Goal: Navigation & Orientation: Find specific page/section

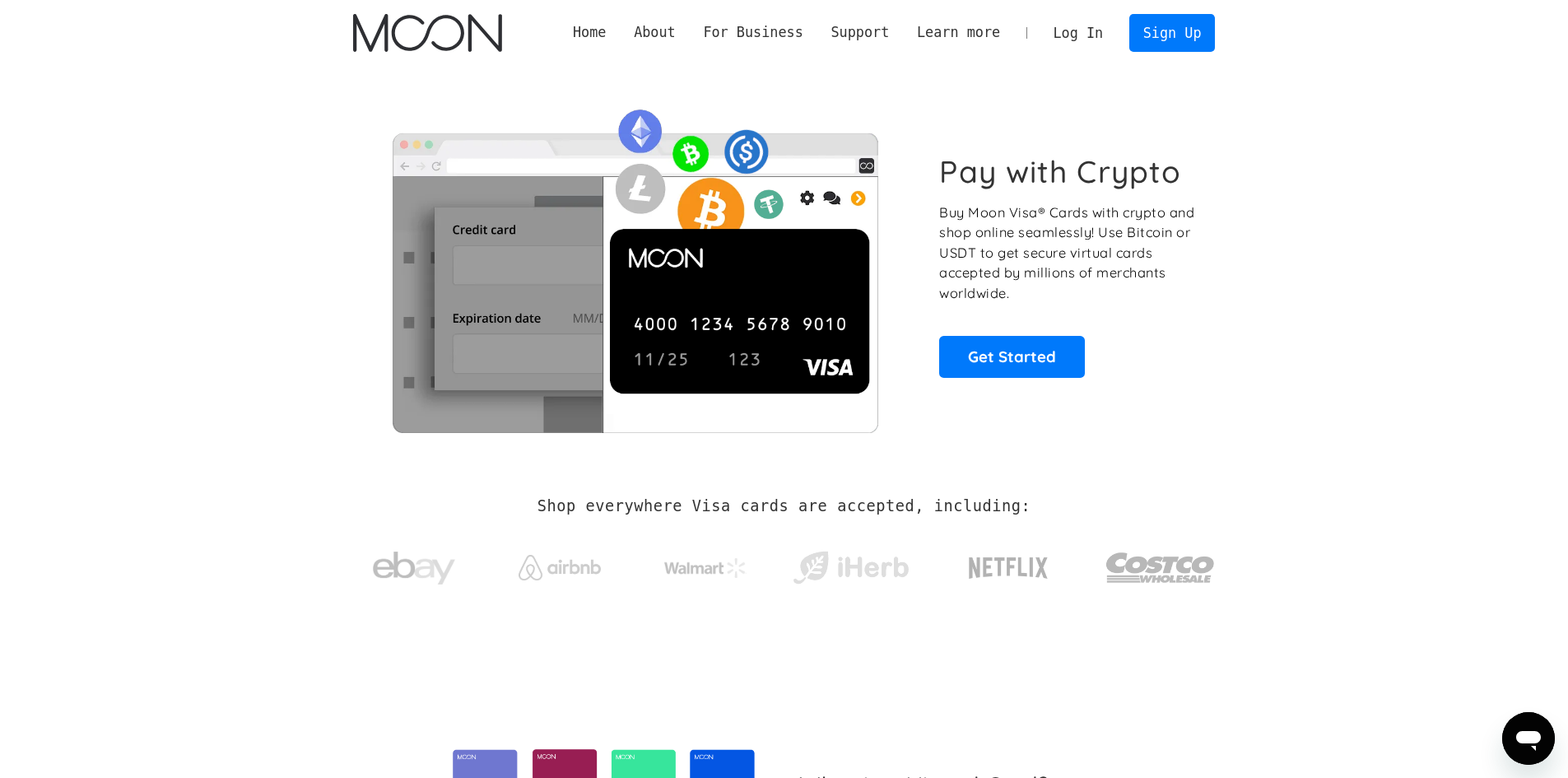
click at [1078, 29] on link "Log In" at bounding box center [1078, 32] width 78 height 36
